Goal: Navigation & Orientation: Find specific page/section

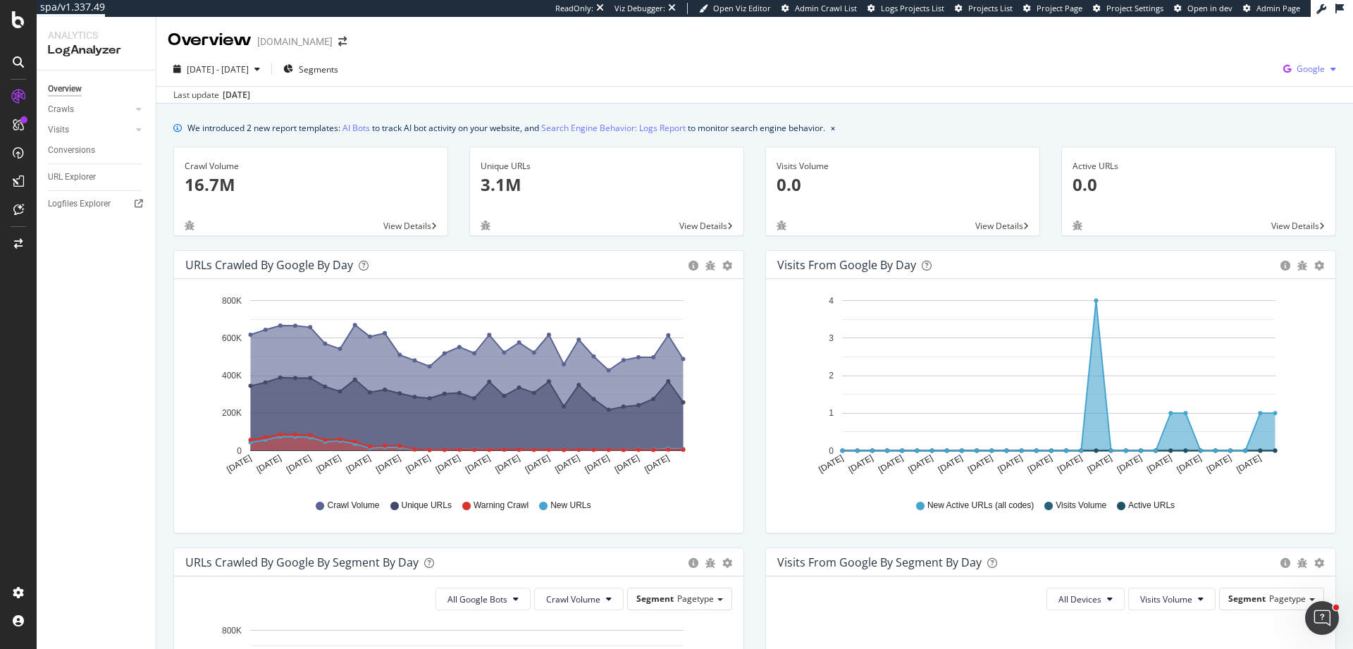
click at [1296, 64] on span "Google" at bounding box center [1310, 69] width 28 height 12
click at [1228, 52] on span "Bing" at bounding box center [1229, 56] width 52 height 13
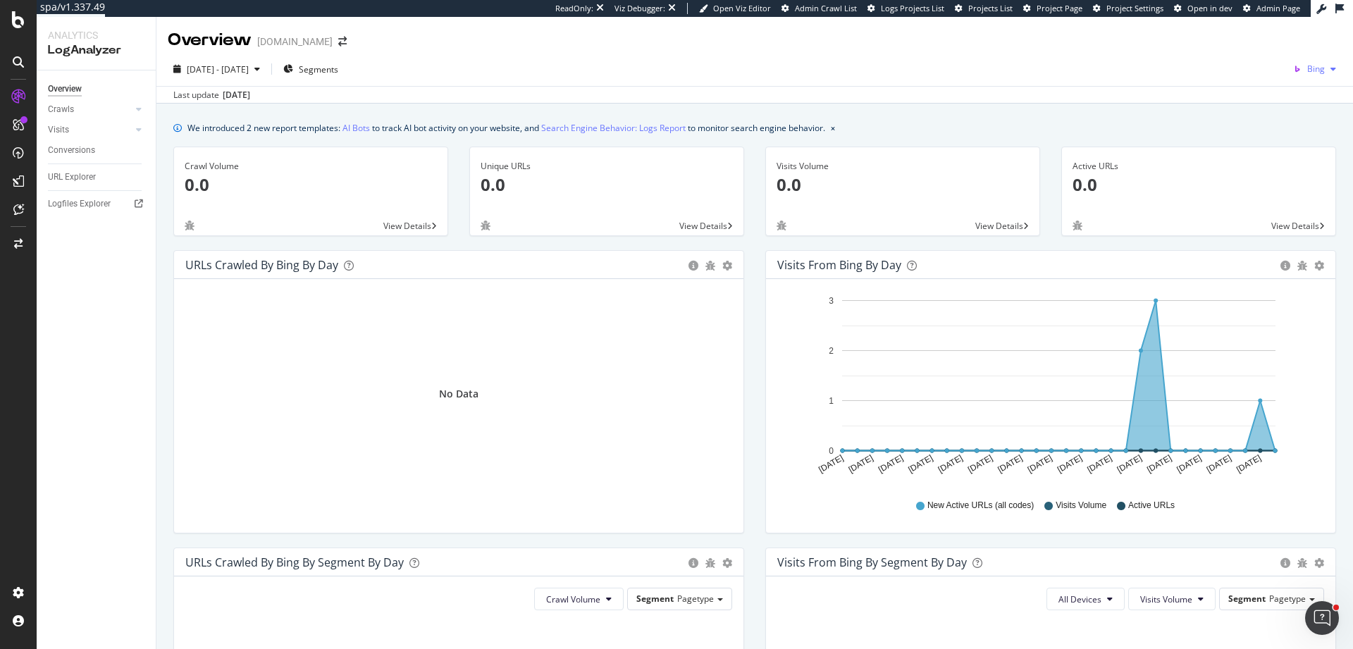
click at [1307, 66] on span "Bing" at bounding box center [1316, 69] width 18 height 12
click at [1248, 85] on span "OpenAI" at bounding box center [1239, 82] width 52 height 13
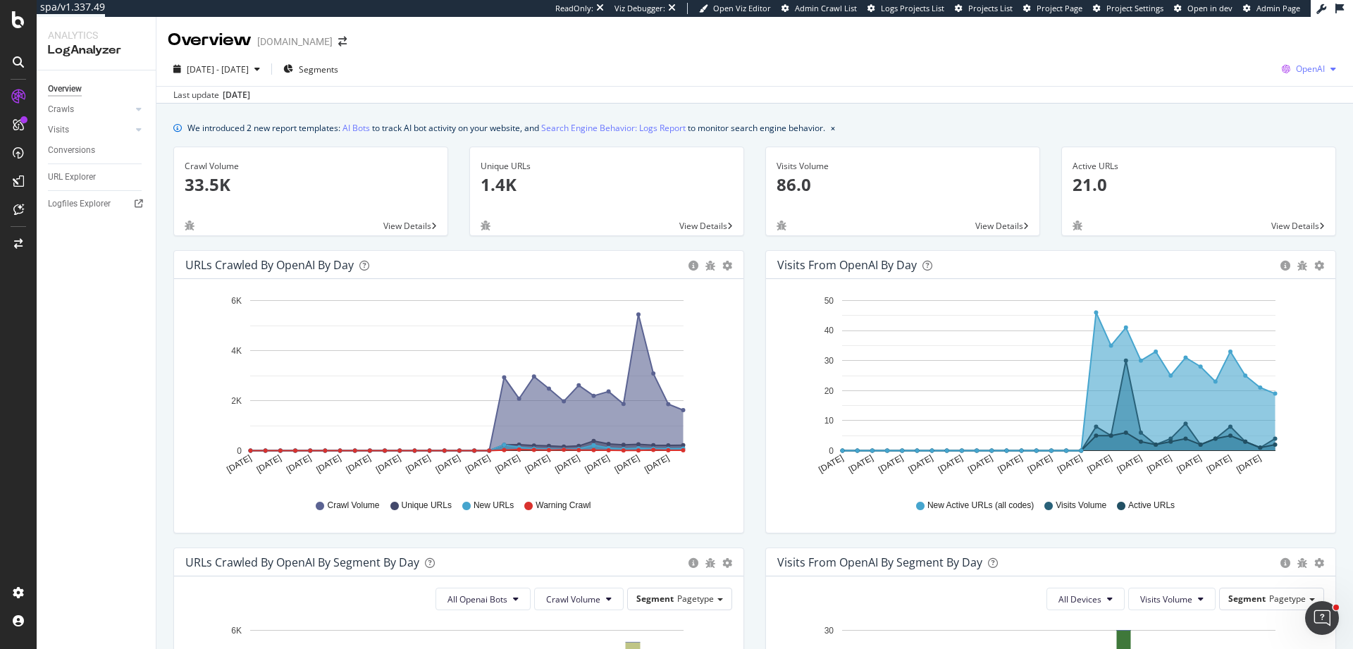
click at [1296, 65] on span "OpenAI" at bounding box center [1310, 69] width 29 height 12
click at [1238, 108] on span "Other AI Bots" at bounding box center [1227, 108] width 52 height 13
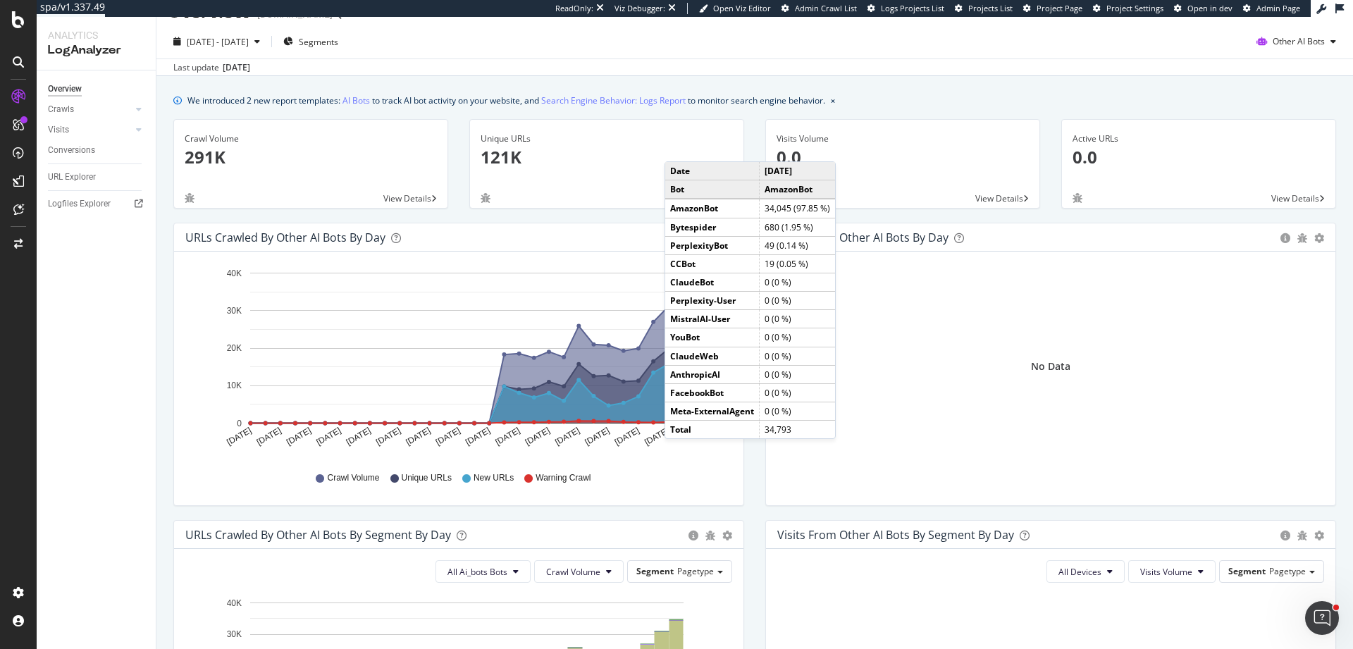
scroll to position [42, 0]
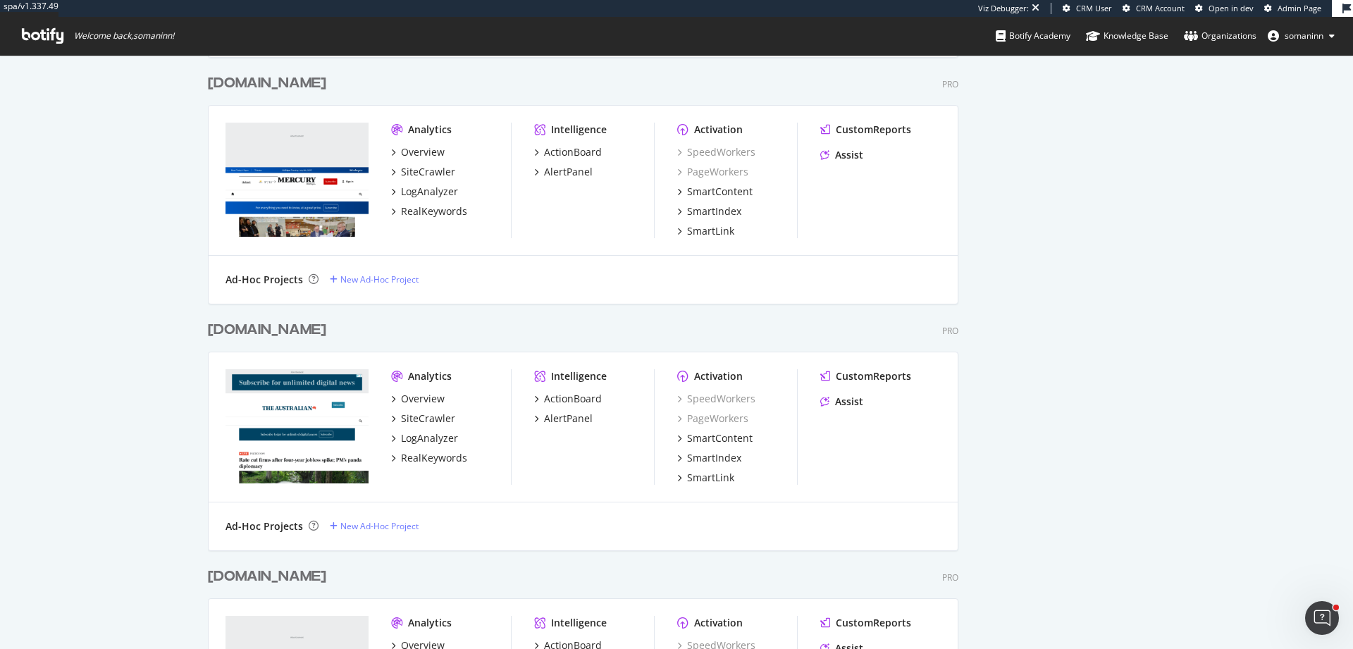
scroll to position [1621, 0]
